Goal: Find specific page/section: Find specific page/section

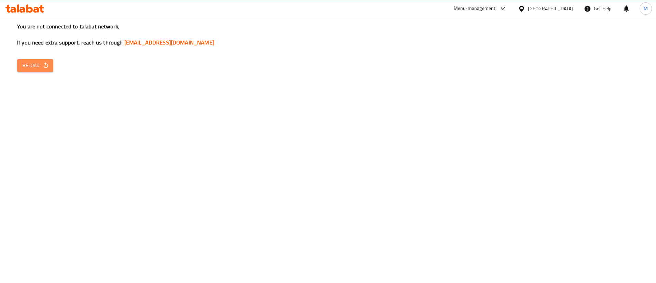
click at [45, 59] on button "Reload" at bounding box center [35, 65] width 36 height 13
click at [16, 6] on icon at bounding box center [24, 8] width 39 height 8
click at [528, 7] on div at bounding box center [523, 9] width 10 height 8
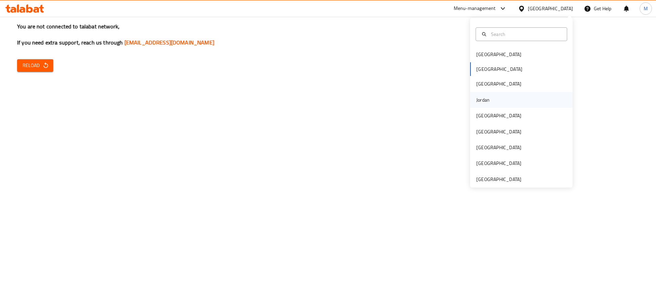
click at [483, 97] on div "Jordan" at bounding box center [483, 100] width 24 height 16
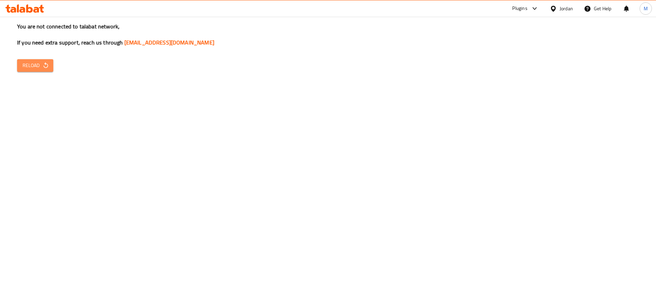
click at [41, 65] on span "Reload" at bounding box center [35, 65] width 25 height 9
click at [13, 10] on icon at bounding box center [13, 10] width 6 height 6
